Goal: Task Accomplishment & Management: Use online tool/utility

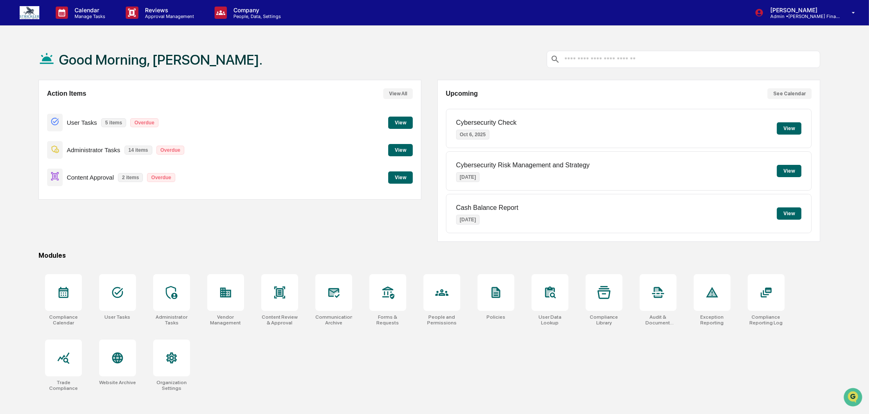
click at [402, 177] on button "View" at bounding box center [400, 178] width 25 height 12
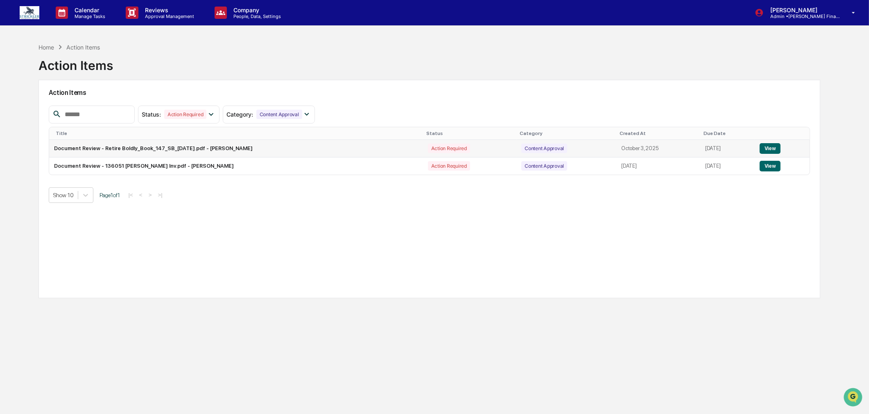
click at [766, 145] on button "View" at bounding box center [769, 148] width 21 height 11
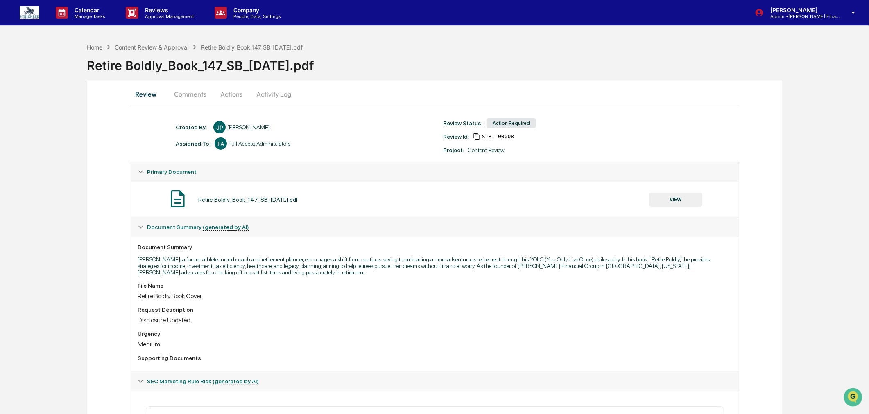
click at [684, 201] on button "VIEW" at bounding box center [675, 200] width 53 height 14
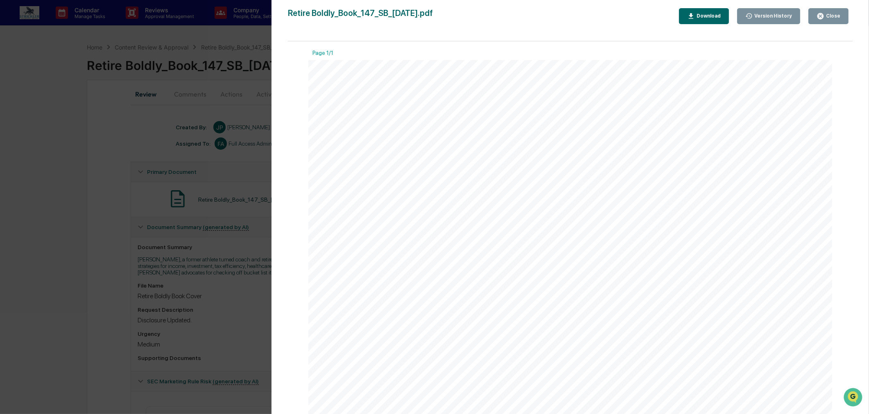
click at [829, 16] on div "Close" at bounding box center [832, 16] width 16 height 6
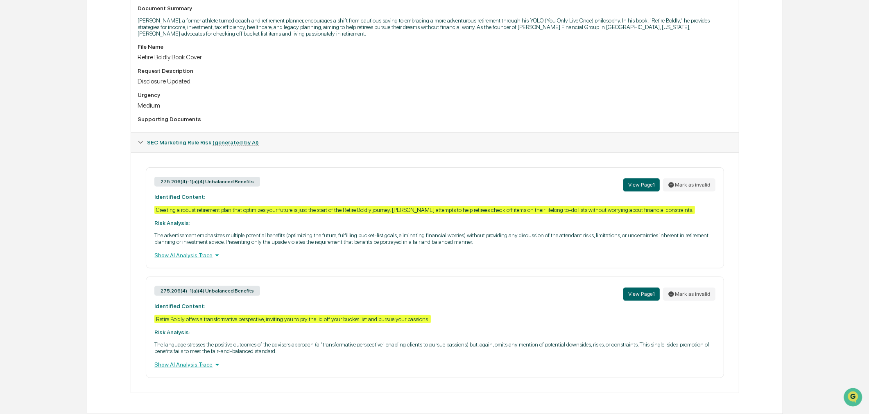
scroll to position [256, 0]
click at [185, 251] on div "Show AI Analysis Trace" at bounding box center [434, 255] width 560 height 9
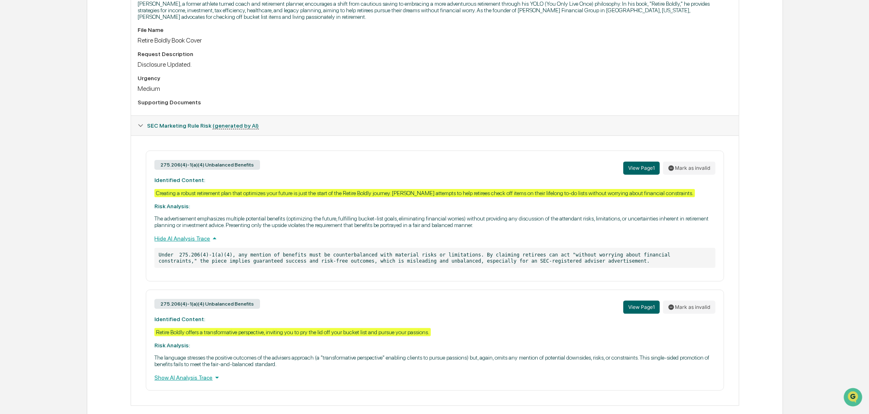
click at [172, 382] on div "Show AI Analysis Trace" at bounding box center [434, 377] width 560 height 9
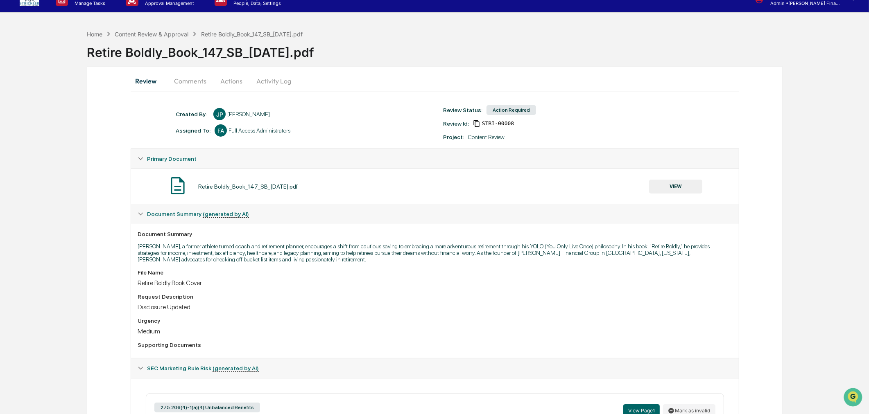
scroll to position [0, 0]
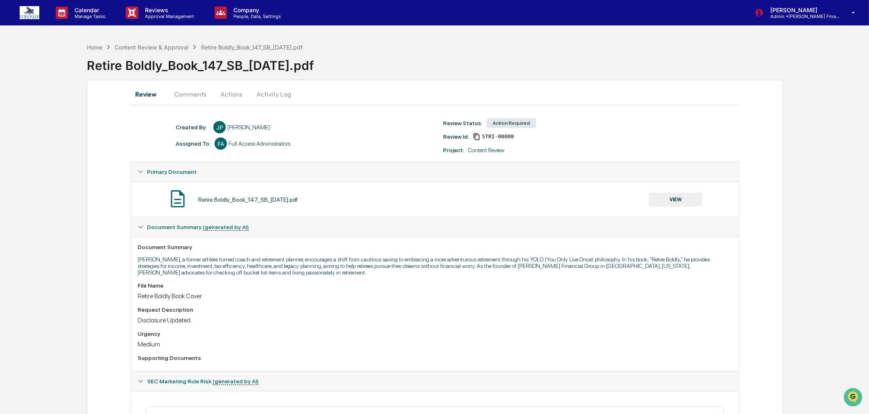
click at [233, 92] on button "Actions" at bounding box center [231, 94] width 37 height 20
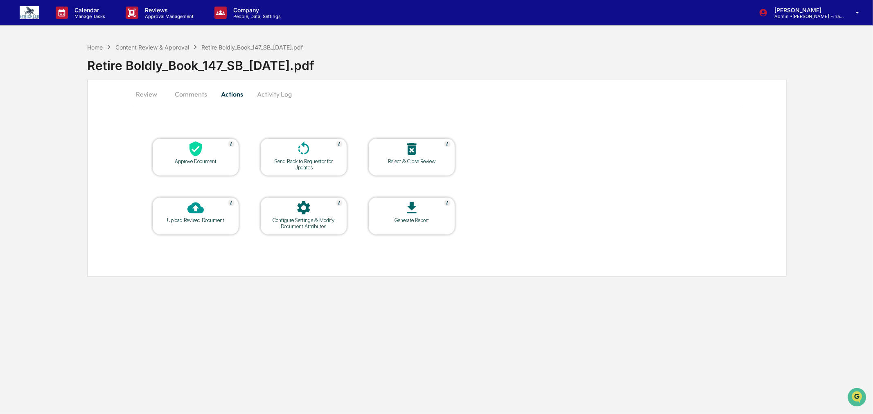
click at [303, 156] on icon at bounding box center [304, 149] width 16 height 16
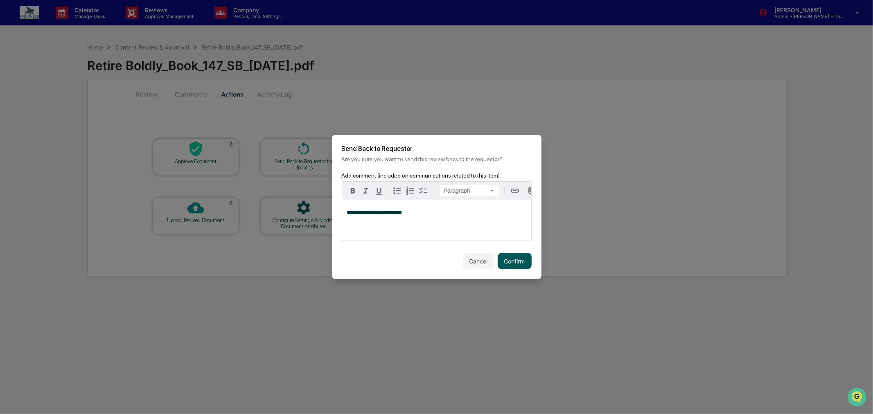
click at [514, 264] on button "Confirm" at bounding box center [515, 261] width 34 height 16
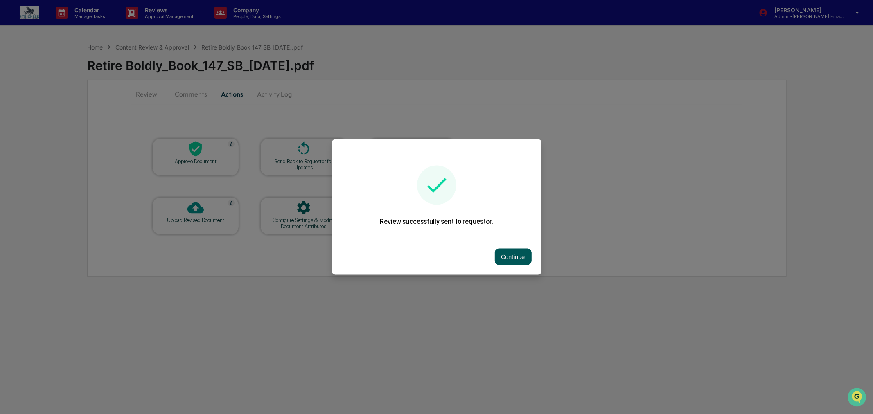
click at [499, 255] on button "Continue" at bounding box center [513, 257] width 37 height 16
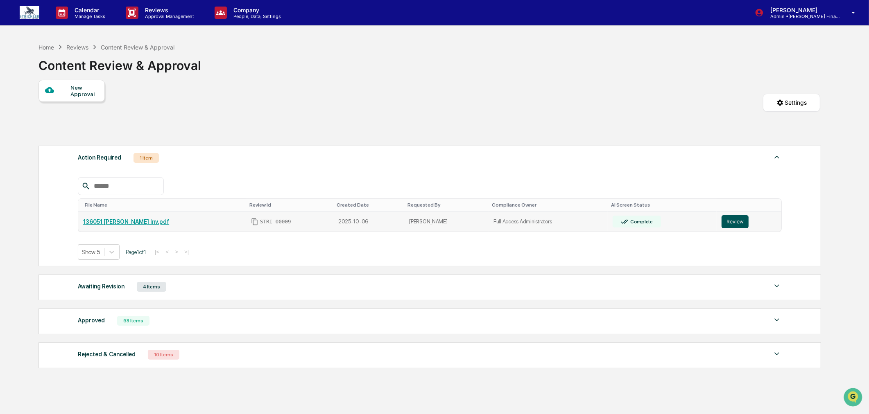
click at [729, 226] on button "Review" at bounding box center [734, 221] width 27 height 13
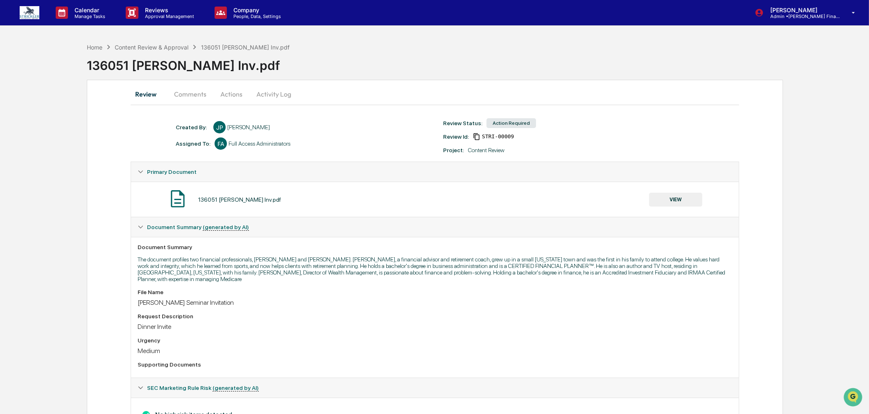
click at [678, 197] on button "VIEW" at bounding box center [675, 200] width 53 height 14
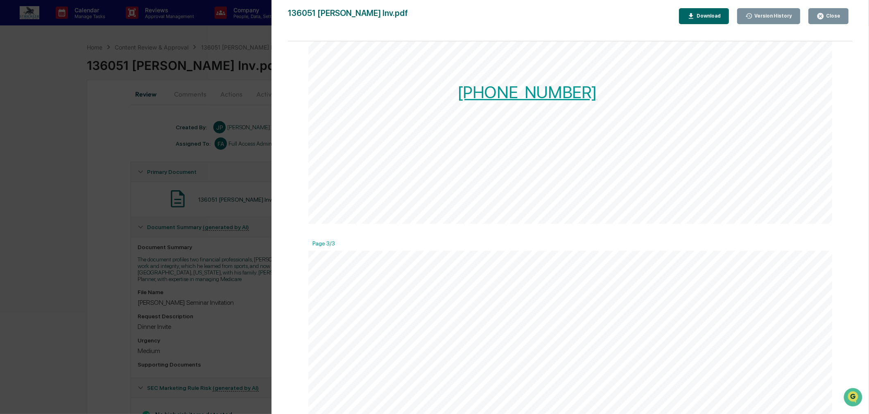
scroll to position [1364, 0]
click at [829, 12] on div "Close" at bounding box center [828, 16] width 24 height 8
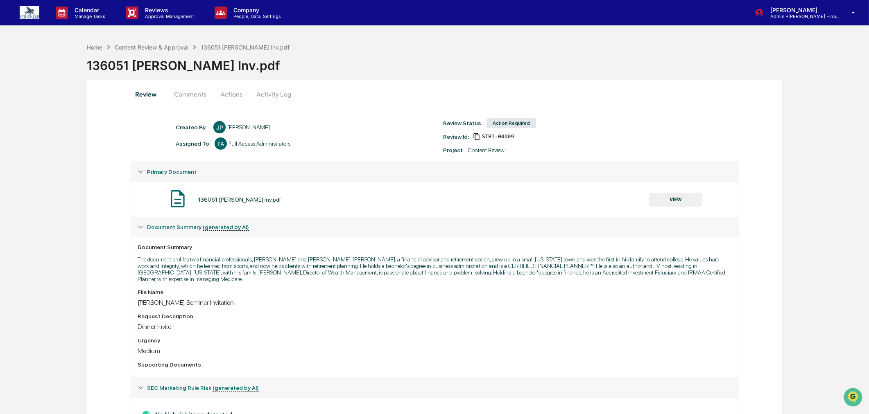
click at [230, 95] on button "Actions" at bounding box center [231, 94] width 37 height 20
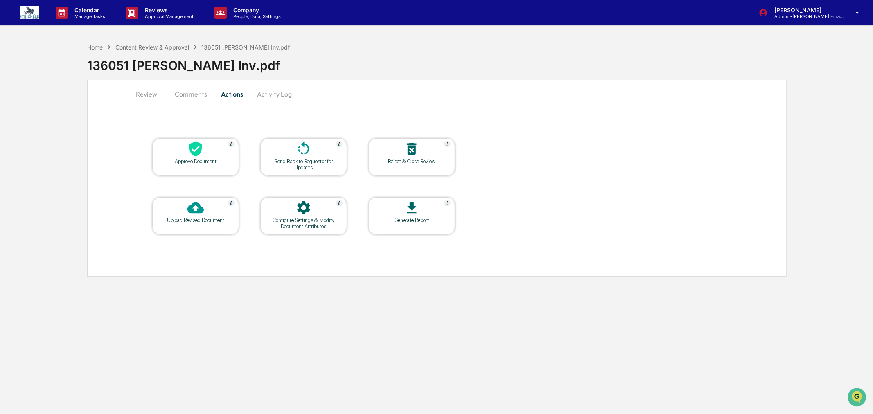
click at [211, 158] on div at bounding box center [196, 150] width 82 height 18
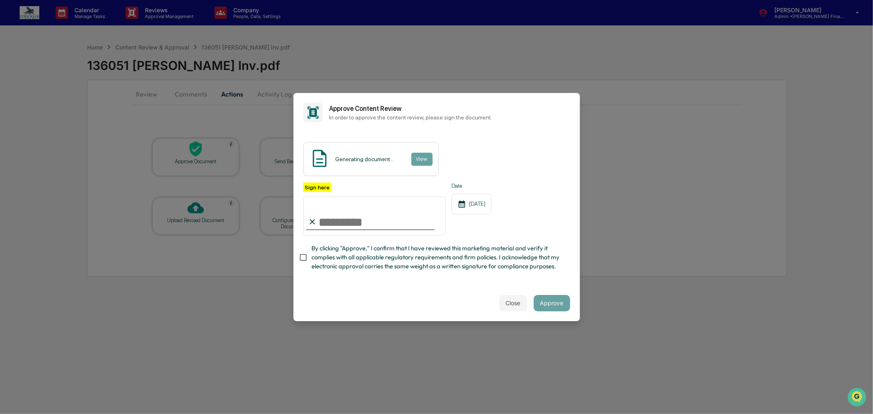
click at [372, 207] on input "Sign here" at bounding box center [374, 216] width 143 height 39
type input "**********"
click at [542, 312] on button "Approve" at bounding box center [552, 303] width 36 height 16
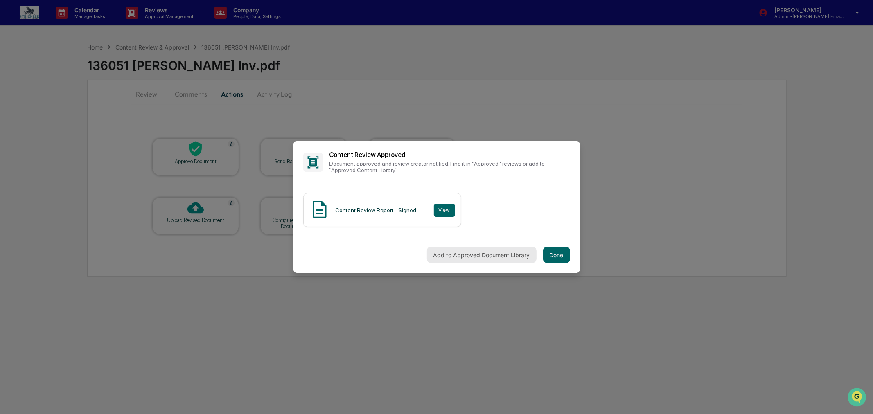
click at [505, 251] on button "Add to Approved Document Library" at bounding box center [482, 255] width 110 height 16
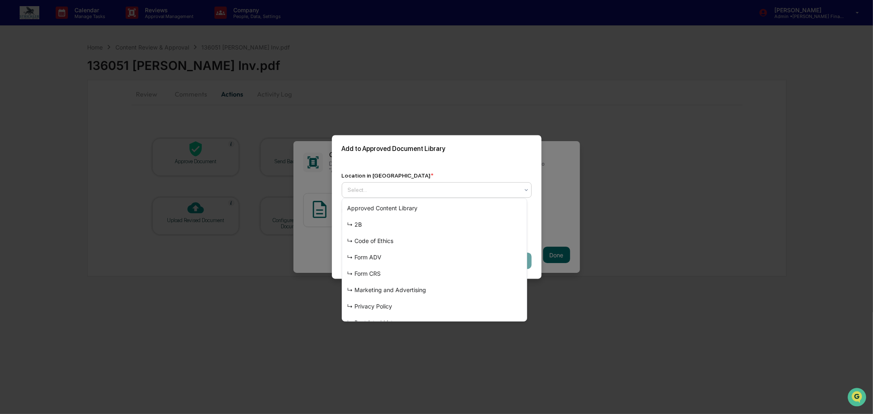
click at [445, 190] on div at bounding box center [433, 190] width 171 height 8
click at [437, 294] on div "↳ Marketing and Advertising" at bounding box center [434, 290] width 185 height 16
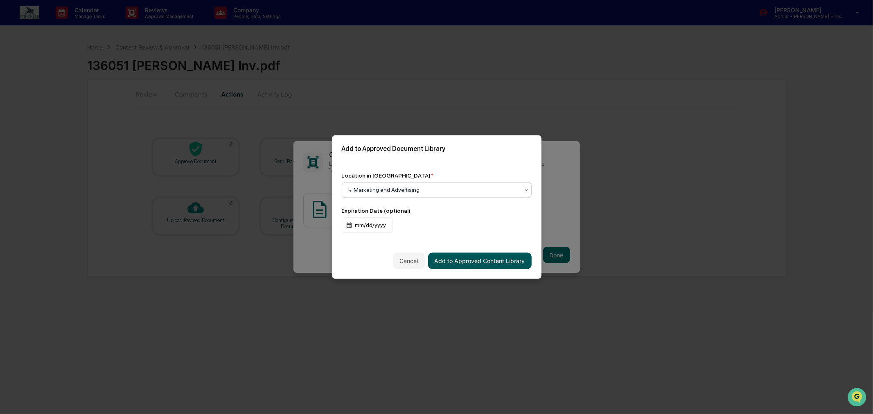
click at [488, 263] on button "Add to Approved Content Library" at bounding box center [480, 261] width 104 height 16
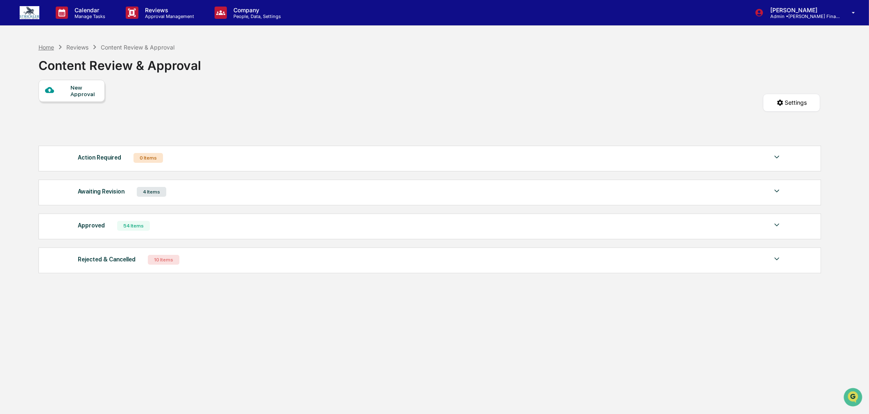
click at [45, 47] on div "Home" at bounding box center [46, 47] width 16 height 7
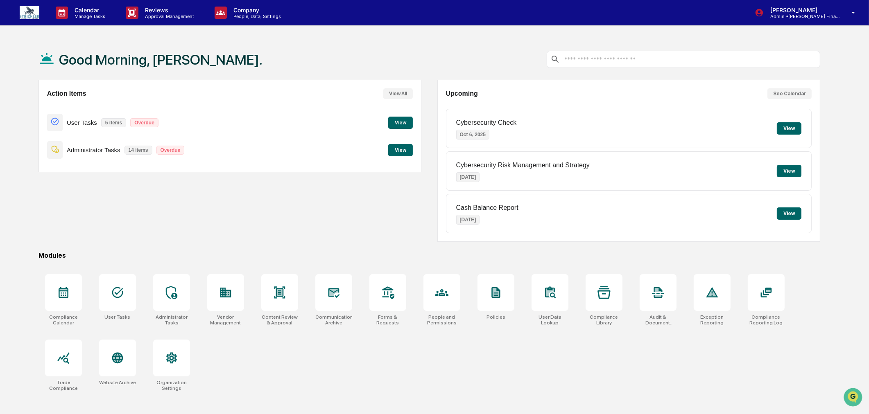
click at [398, 149] on button "View" at bounding box center [400, 150] width 25 height 12
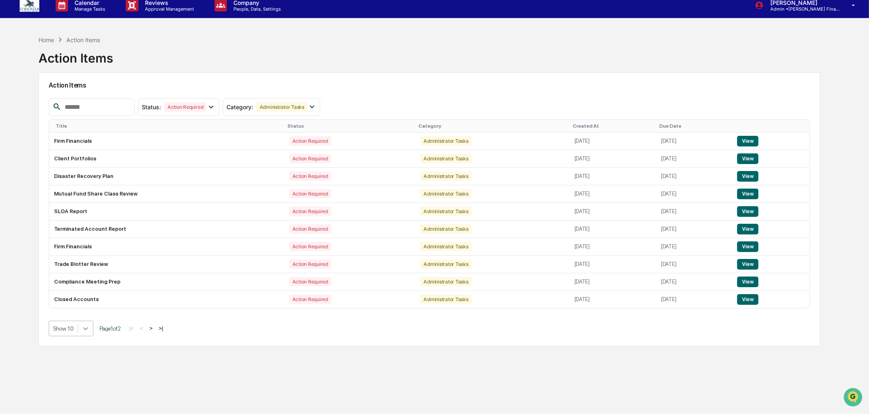
click at [85, 339] on div "Action Items Status : Action Required Select/Deselect All Action Required Resol…" at bounding box center [429, 209] width 782 height 274
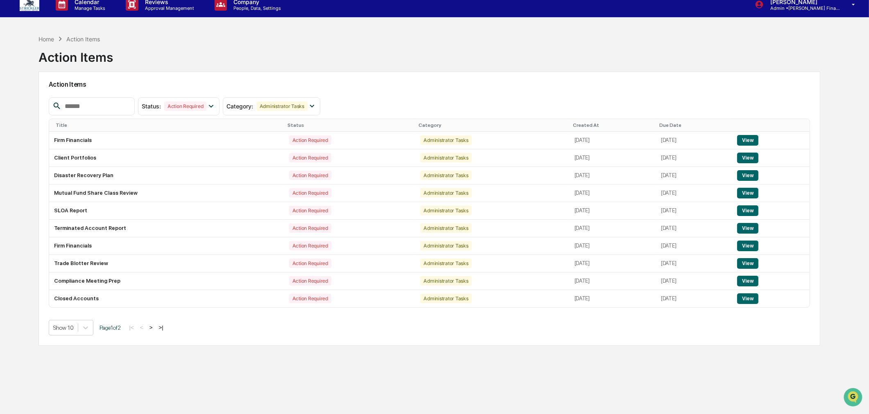
scroll to position [9, 0]
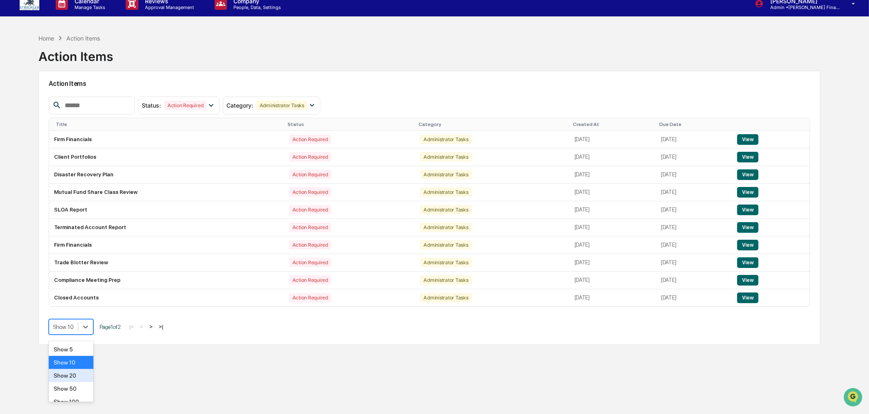
click at [78, 377] on div "Show 20" at bounding box center [71, 375] width 45 height 13
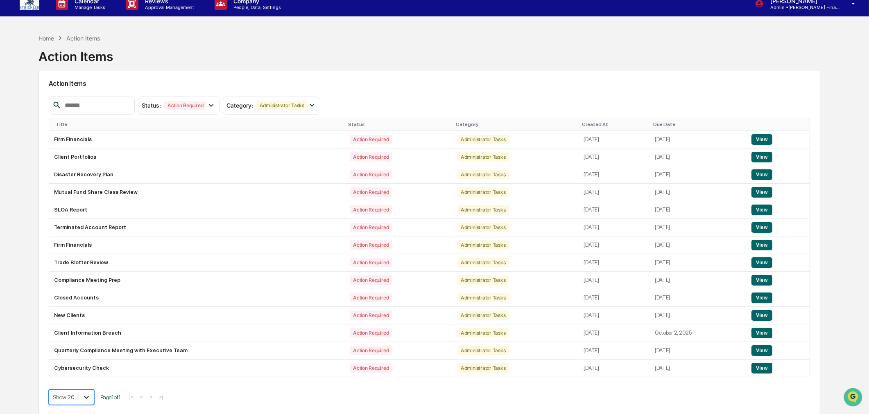
scroll to position [77, 0]
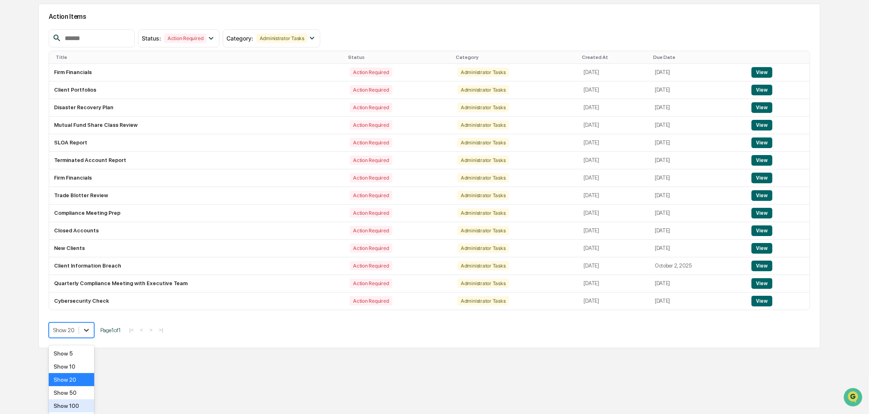
click at [84, 377] on body "Calendar Manage Tasks Reviews Approval Management Company People, Data, Setting…" at bounding box center [434, 150] width 869 height 453
click at [72, 386] on div "Show 50" at bounding box center [71, 392] width 45 height 13
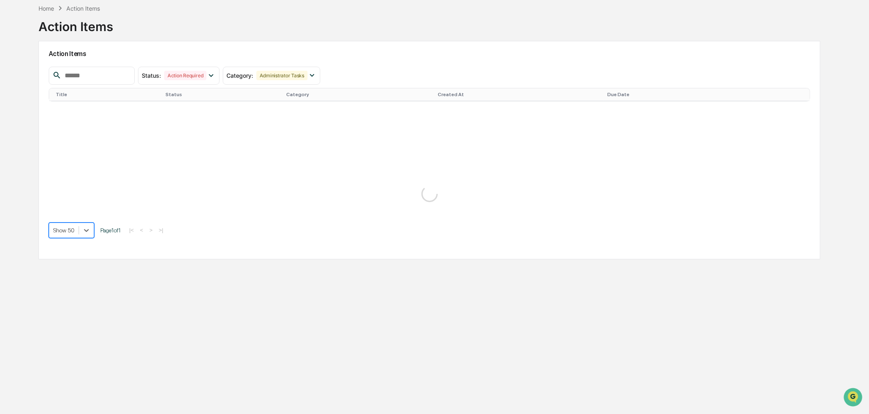
scroll to position [39, 0]
